Goal: Check status: Check status

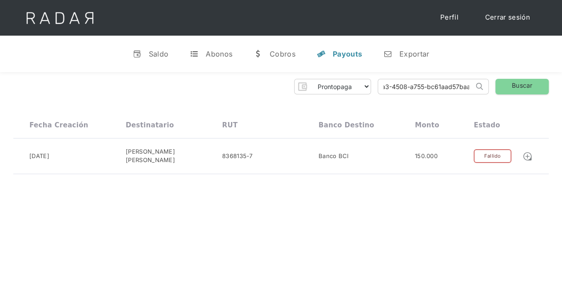
drag, startPoint x: 381, startPoint y: 86, endPoint x: 490, endPoint y: 82, distance: 109.4
click at [490, 82] on div "Prontopaga Prontopaga 2 Thank you! Your submission has been received! Oops! Som…" at bounding box center [281, 87] width 536 height 16
paste input "4f9c37bf-1701-4544-9f28-85ee154cea12"
type input "4f9c37bf-1701-4544-9f28-85ee154cea12"
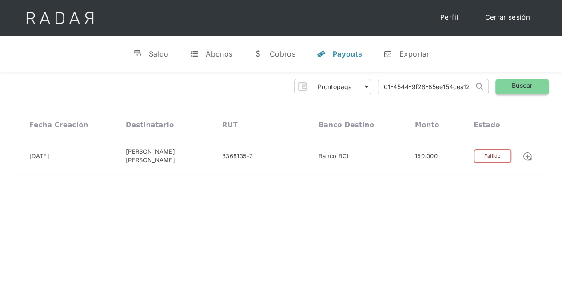
click at [508, 85] on link "Buscar" at bounding box center [522, 87] width 53 height 16
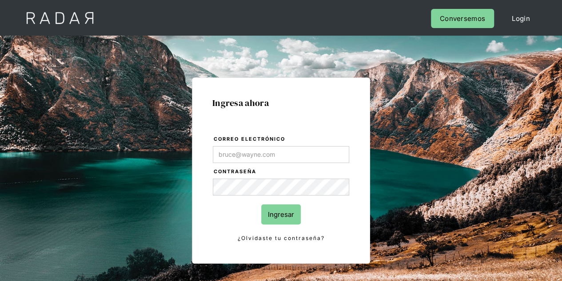
type input "Evans@prontopaga.com"
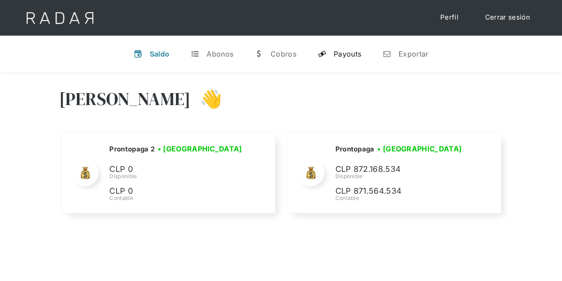
click at [337, 54] on div "Payouts" at bounding box center [348, 53] width 28 height 9
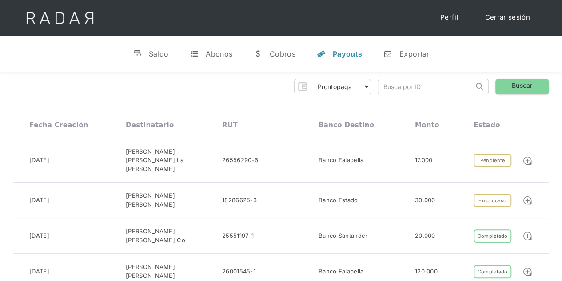
click at [405, 90] on input "search" at bounding box center [426, 86] width 96 height 15
paste input "4f9c37bf-1701-4544-9f28-85ee154cea12"
click at [384, 93] on input "4f9c37bf-1701-4544-9f28-85ee154cea12" at bounding box center [426, 86] width 96 height 15
click at [513, 88] on link "Buscar" at bounding box center [522, 87] width 53 height 16
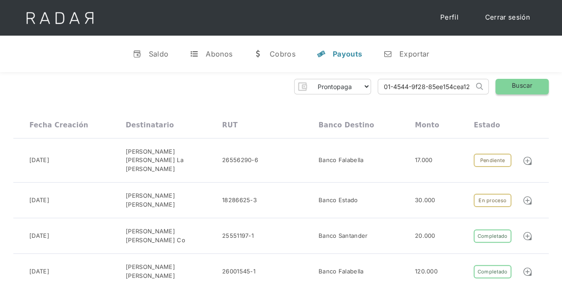
scroll to position [0, 0]
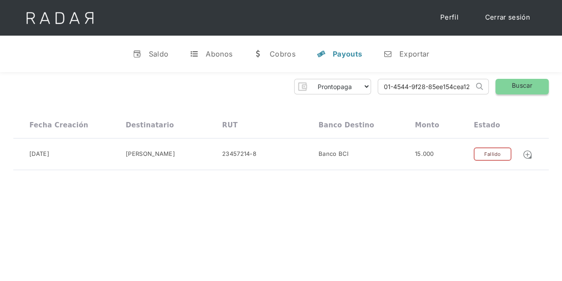
drag, startPoint x: 379, startPoint y: 88, endPoint x: 514, endPoint y: 80, distance: 135.9
click at [514, 80] on div "Prontopaga Prontopaga 2 Thank you! Your submission has been received! Oops! Som…" at bounding box center [281, 87] width 536 height 16
paste input "f759d6ef-80ba-44ba-9b31-fe68638271bb"
click at [519, 83] on link "Buscar" at bounding box center [522, 87] width 53 height 16
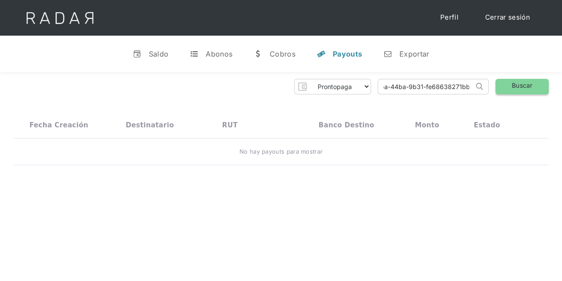
drag, startPoint x: 381, startPoint y: 89, endPoint x: 522, endPoint y: 87, distance: 141.4
click at [522, 87] on div "Prontopaga Prontopaga 2 Thank you! Your submission has been received! Oops! Som…" at bounding box center [281, 87] width 536 height 16
paste input "9c35057c-002d-449a-be15-6b224b2e1ea6"
click at [526, 85] on link "Buscar" at bounding box center [522, 87] width 53 height 16
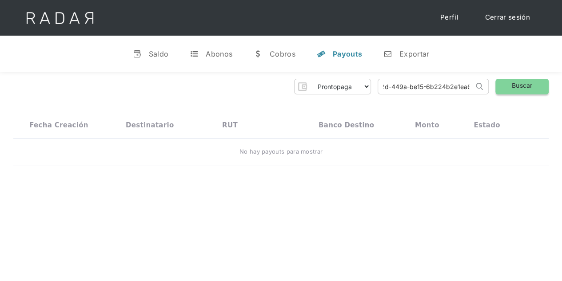
scroll to position [0, 0]
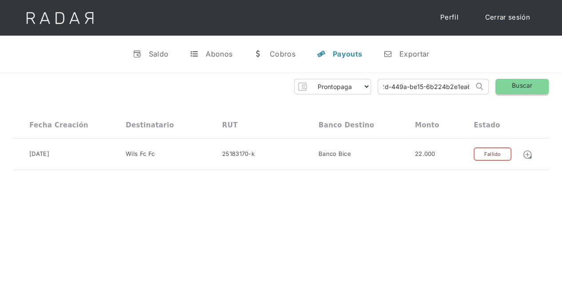
drag, startPoint x: 379, startPoint y: 83, endPoint x: 501, endPoint y: 85, distance: 121.4
click at [501, 85] on div "Prontopaga Prontopaga 2 Thank you! Your submission has been received! Oops! Som…" at bounding box center [281, 87] width 536 height 16
paste input "17e6ed1e-a597-41ad-8227-ebf8f0872bd9"
click at [516, 82] on link "Buscar" at bounding box center [522, 87] width 53 height 16
drag, startPoint x: 378, startPoint y: 88, endPoint x: 500, endPoint y: 80, distance: 122.5
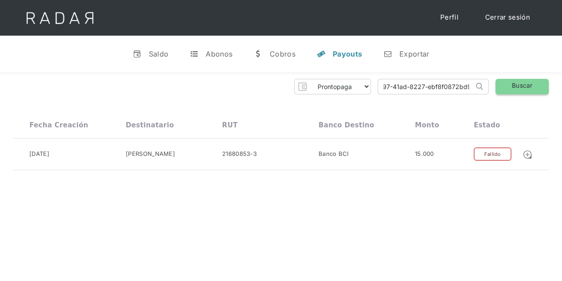
click at [500, 80] on div "Prontopaga Prontopaga 2 Thank you! Your submission has been received! Oops! Som…" at bounding box center [281, 87] width 536 height 16
paste input "640a9a59-0d54-44d5-8c77-96b8fe78a2ae"
click at [513, 83] on link "Buscar" at bounding box center [522, 87] width 53 height 16
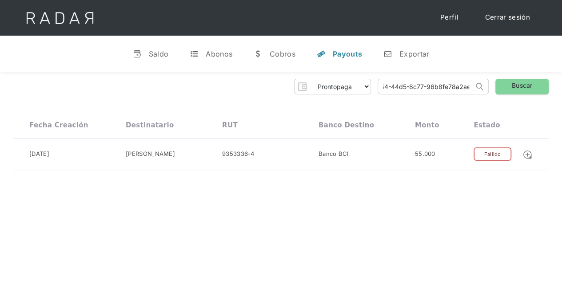
drag, startPoint x: 382, startPoint y: 87, endPoint x: 484, endPoint y: 83, distance: 101.9
click at [484, 83] on form "640a9a59-0d54-44d5-8c77-96b8fe78a2ae Search" at bounding box center [433, 87] width 111 height 16
paste input "9861d929-a7c9-42a2-98f2-596ceead3db1"
click at [514, 84] on link "Buscar" at bounding box center [522, 87] width 53 height 16
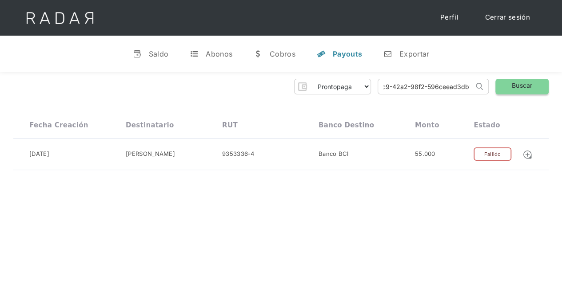
scroll to position [0, 0]
drag, startPoint x: 382, startPoint y: 86, endPoint x: 494, endPoint y: 82, distance: 112.1
click at [494, 82] on div "Prontopaga Prontopaga 2 Thank you! Your submission has been received! Oops! Som…" at bounding box center [281, 87] width 536 height 16
paste input "cee31d47-9479-4576-9bf0-84b632fd5c29"
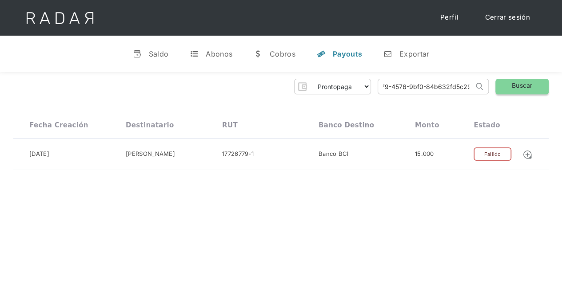
click at [513, 88] on link "Buscar" at bounding box center [522, 87] width 53 height 16
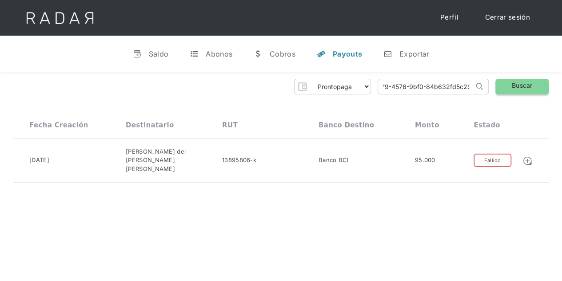
drag, startPoint x: 378, startPoint y: 90, endPoint x: 496, endPoint y: 86, distance: 117.9
click at [496, 86] on div "Prontopaga Prontopaga 2 Thank you! Your submission has been received! Oops! Som…" at bounding box center [281, 87] width 536 height 16
paste input "9c62ad3d-d94c-4e4f-9b94-02edb73c8eeb"
click at [518, 84] on link "Buscar" at bounding box center [522, 87] width 53 height 16
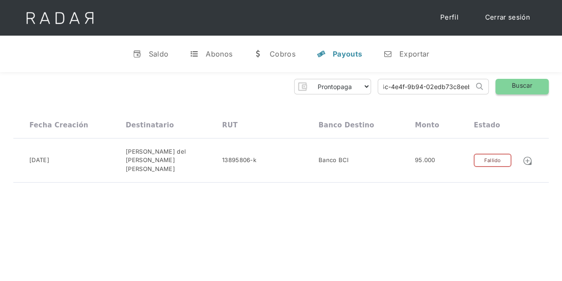
scroll to position [0, 0]
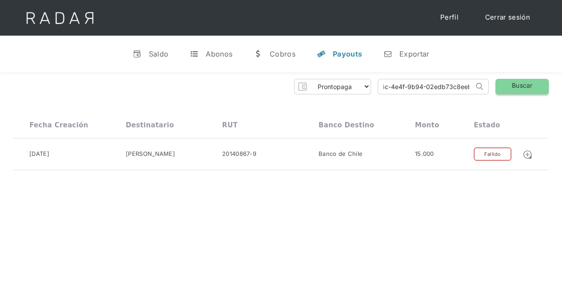
drag, startPoint x: 382, startPoint y: 87, endPoint x: 496, endPoint y: 82, distance: 114.8
click at [496, 82] on div "Prontopaga Prontopaga 2 Thank you! Your submission has been received! Oops! Som…" at bounding box center [281, 87] width 536 height 16
paste input "acf1b654-debc-47cb-a1d9-705ddaf7a57"
click at [515, 86] on link "Buscar" at bounding box center [522, 87] width 53 height 16
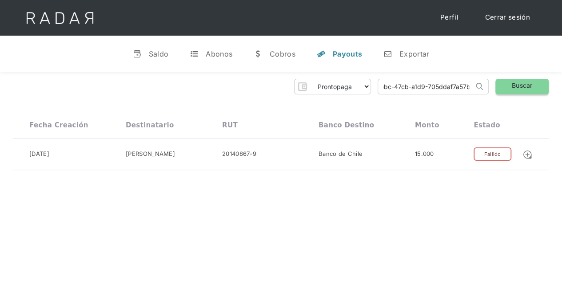
scroll to position [0, 0]
drag, startPoint x: 379, startPoint y: 85, endPoint x: 494, endPoint y: 85, distance: 115.6
click at [494, 84] on div "Prontopaga Prontopaga 2 Thank you! Your submission has been received! Oops! Som…" at bounding box center [281, 87] width 536 height 16
paste input "0f3324d0-d092-491f-913c-7057957c33d"
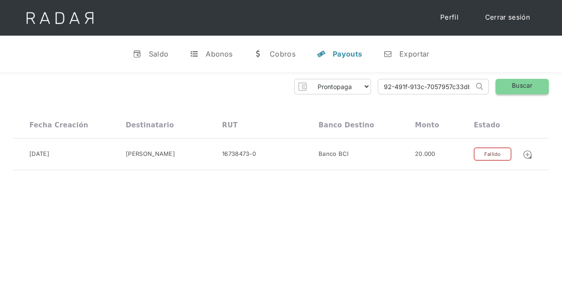
click at [518, 82] on link "Buscar" at bounding box center [522, 87] width 53 height 16
drag, startPoint x: 381, startPoint y: 86, endPoint x: 500, endPoint y: 87, distance: 119.2
click at [500, 87] on div "Prontopaga Prontopaga 2 Thank you! Your submission has been received! Oops! Som…" at bounding box center [281, 87] width 536 height 16
paste input "d59fd910-7cf7-469b-92d6-00ffbc773153"
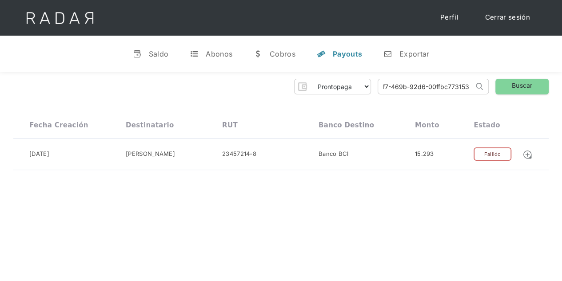
scroll to position [0, 37]
type input "d59fd910-7cf7-469b-92d6-00ffbc773153"
click at [516, 87] on link "Buscar" at bounding box center [522, 87] width 53 height 16
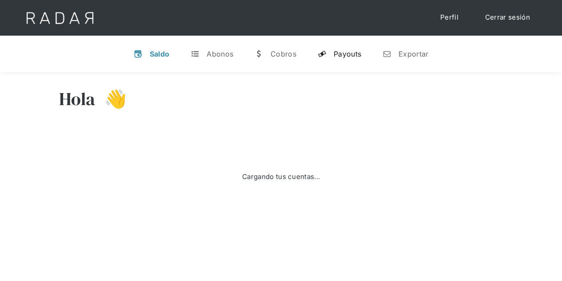
click at [345, 50] on div "Payouts" at bounding box center [348, 53] width 28 height 9
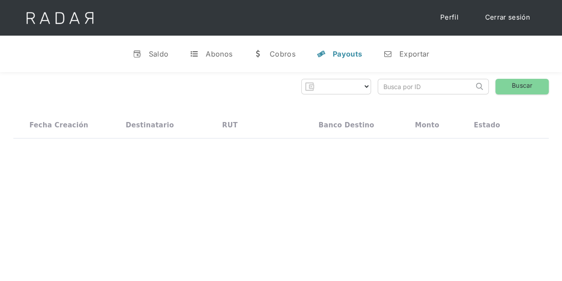
click at [399, 84] on input "search" at bounding box center [426, 86] width 96 height 15
paste input "d59fd910-7cf7-469b-92d6-00ffbc773153"
type input "d59fd910-7cf7-469b-92d6-00ffbc773153"
select select "prontopaga"
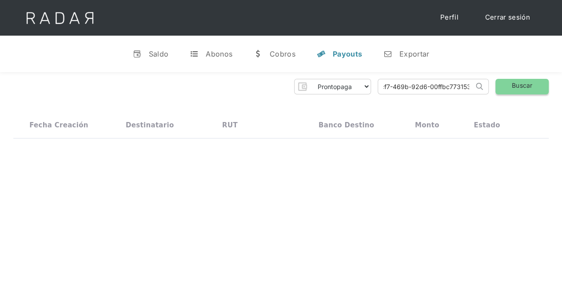
type input "d59fd910-7cf7-469b-92d6-00ffbc773153"
click at [514, 82] on link "Buscar" at bounding box center [522, 87] width 53 height 16
